Goal: Information Seeking & Learning: Learn about a topic

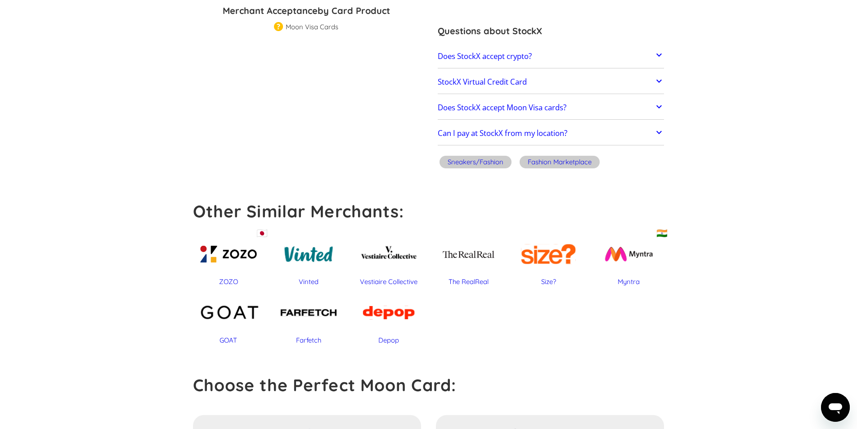
scroll to position [90, 0]
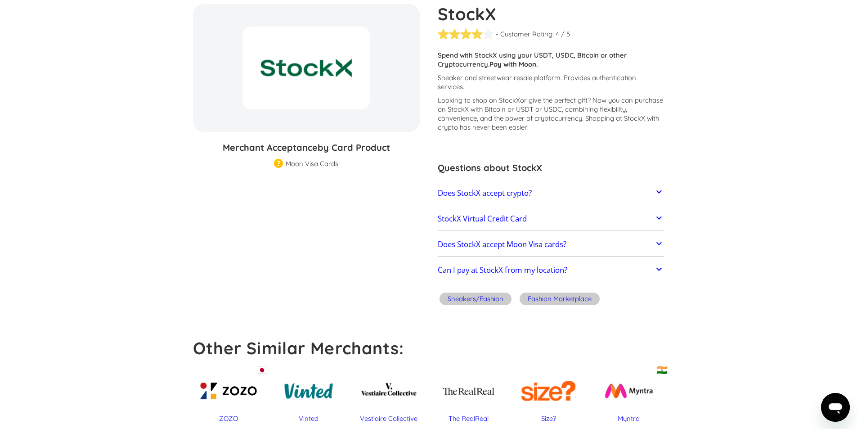
click at [543, 192] on link "Does StockX accept crypto?" at bounding box center [551, 193] width 227 height 19
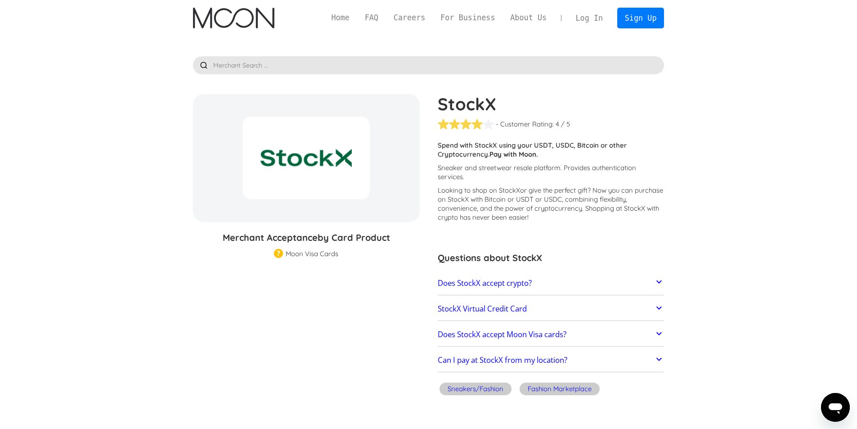
click at [220, 16] on img "home" at bounding box center [233, 18] width 81 height 21
